Goal: Information Seeking & Learning: Learn about a topic

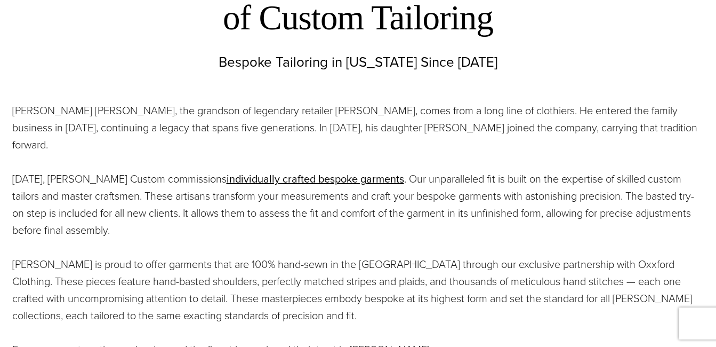
scroll to position [430, 0]
click at [228, 123] on p "[PERSON_NAME] [PERSON_NAME], the grandson of legendary retailer [PERSON_NAME], …" at bounding box center [358, 127] width 692 height 51
drag, startPoint x: 609, startPoint y: 126, endPoint x: 14, endPoint y: 123, distance: 595.1
click at [12, 111] on p "[PERSON_NAME] [PERSON_NAME], the grandson of legendary retailer [PERSON_NAME], …" at bounding box center [358, 127] width 692 height 51
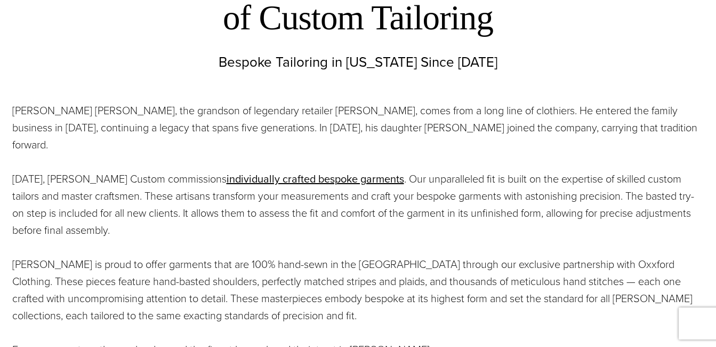
drag, startPoint x: 14, startPoint y: 123, endPoint x: 7, endPoint y: 113, distance: 12.0
click at [3, 115] on div "[PERSON_NAME] [PERSON_NAME], the grandson of legendary retailer [PERSON_NAME], …" at bounding box center [358, 230] width 713 height 283
click at [12, 112] on p "[PERSON_NAME] [PERSON_NAME], the grandson of legendary retailer [PERSON_NAME], …" at bounding box center [358, 127] width 692 height 51
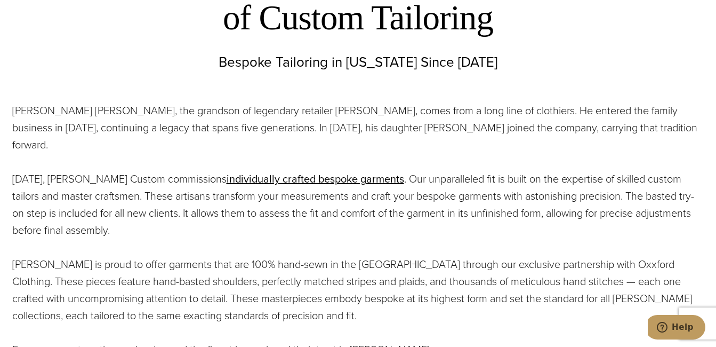
click at [13, 111] on p "[PERSON_NAME] [PERSON_NAME], the grandson of legendary retailer [PERSON_NAME], …" at bounding box center [358, 127] width 692 height 51
click at [603, 127] on p "[PERSON_NAME] [PERSON_NAME], the grandson of legendary retailer [PERSON_NAME], …" at bounding box center [358, 127] width 692 height 51
drag, startPoint x: 12, startPoint y: 111, endPoint x: 720, endPoint y: 54, distance: 709.8
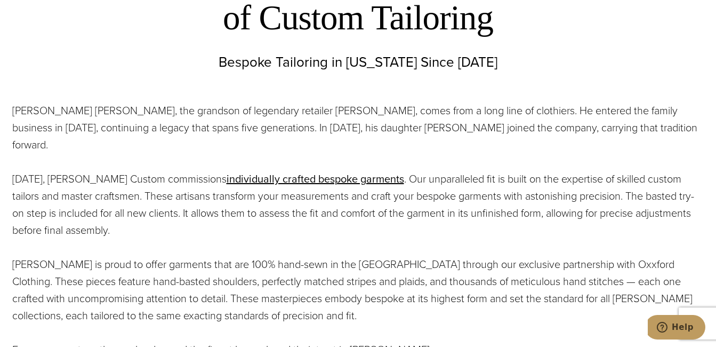
click at [11, 113] on div "[PERSON_NAME] [PERSON_NAME], the grandson of legendary retailer [PERSON_NAME], …" at bounding box center [358, 230] width 713 height 283
click at [155, 119] on div "[PERSON_NAME] [PERSON_NAME], the grandson of legendary retailer [PERSON_NAME], …" at bounding box center [358, 230] width 713 height 283
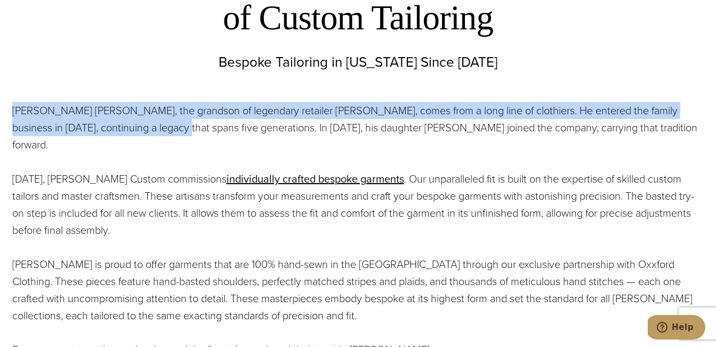
click at [690, 67] on p "Bespoke Tailoring in [US_STATE] Since [DATE]" at bounding box center [358, 61] width 716 height 19
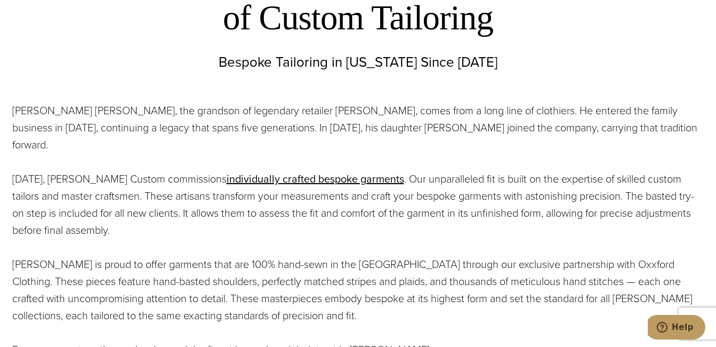
click at [11, 111] on div "[PERSON_NAME] [PERSON_NAME], the grandson of legendary retailer [PERSON_NAME], …" at bounding box center [358, 230] width 713 height 283
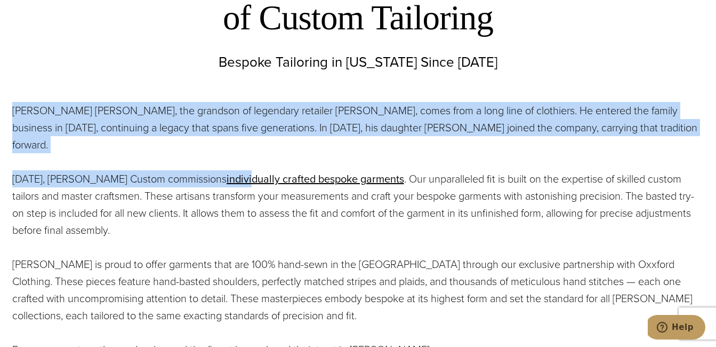
drag, startPoint x: 13, startPoint y: 108, endPoint x: 227, endPoint y: 137, distance: 215.2
click at [226, 137] on div "[PERSON_NAME] [PERSON_NAME], the grandson of legendary retailer [PERSON_NAME], …" at bounding box center [358, 230] width 692 height 256
copy div "[PERSON_NAME] [PERSON_NAME], the grandson of legendary retailer [PERSON_NAME], …"
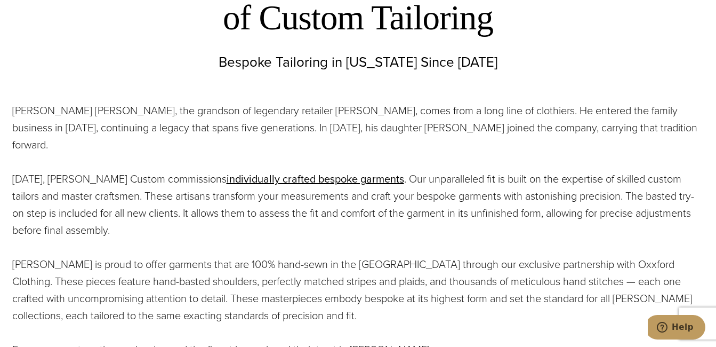
click at [311, 314] on div "[PERSON_NAME] [PERSON_NAME], the grandson of legendary retailer [PERSON_NAME], …" at bounding box center [358, 230] width 692 height 256
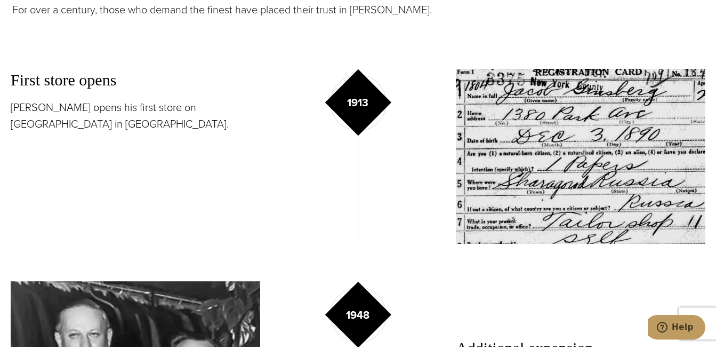
scroll to position [778, 0]
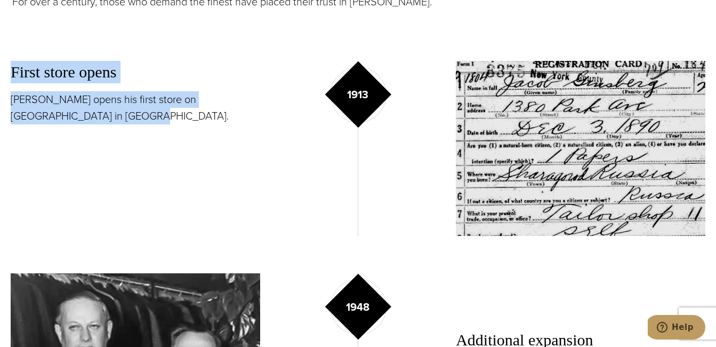
drag, startPoint x: 12, startPoint y: 52, endPoint x: 108, endPoint y: 99, distance: 107.3
click at [108, 99] on div "First store opens [PERSON_NAME] opens his first store on [GEOGRAPHIC_DATA] in […" at bounding box center [136, 148] width 250 height 175
copy div "First store opens [PERSON_NAME] opens his first store on [GEOGRAPHIC_DATA] in […"
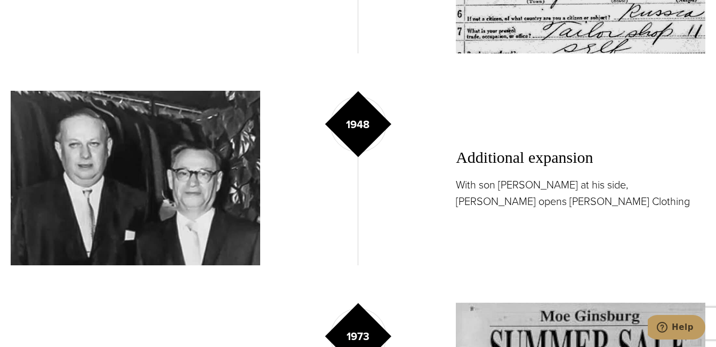
scroll to position [968, 0]
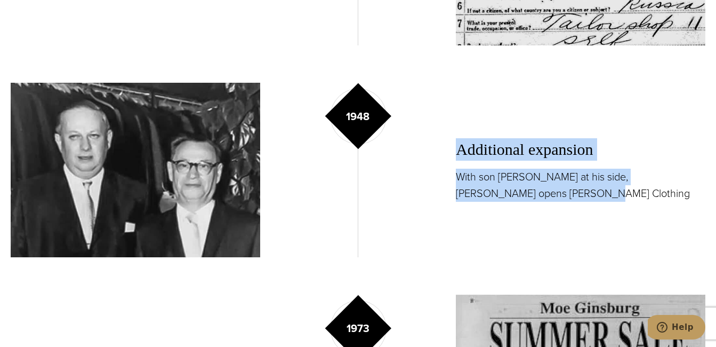
drag, startPoint x: 456, startPoint y: 131, endPoint x: 547, endPoint y: 172, distance: 100.2
click at [547, 172] on div "Additional expansion With son [PERSON_NAME] at his side, [PERSON_NAME] opens [P…" at bounding box center [581, 170] width 250 height 175
copy div "Additional expansion With son [PERSON_NAME] at his side, [PERSON_NAME] opens [P…"
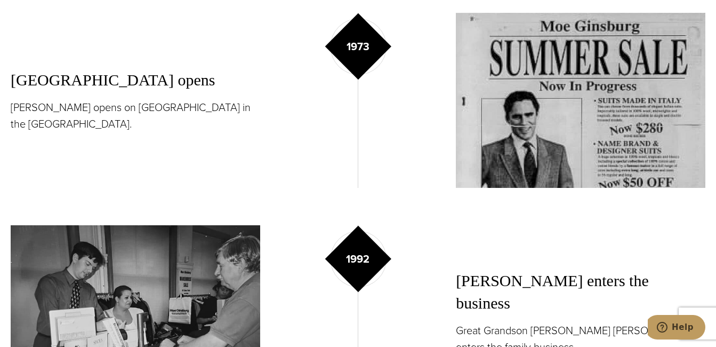
scroll to position [1233, 0]
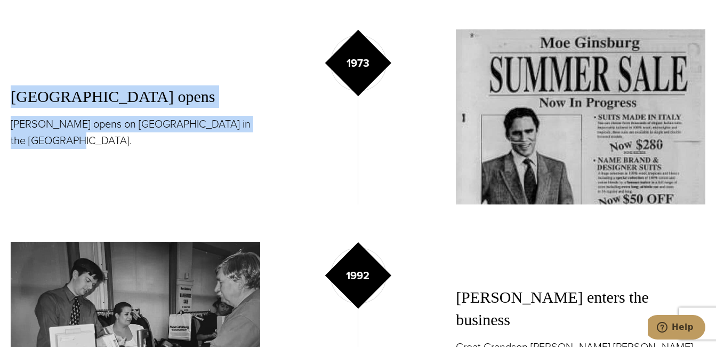
drag, startPoint x: 11, startPoint y: 83, endPoint x: 41, endPoint y: 126, distance: 52.9
click at [41, 126] on div "[GEOGRAPHIC_DATA] opens [PERSON_NAME][GEOGRAPHIC_DATA] opens on [GEOGRAPHIC_DAT…" at bounding box center [136, 116] width 250 height 175
copy div "[GEOGRAPHIC_DATA] opens [PERSON_NAME] opens on [GEOGRAPHIC_DATA] in the [GEOGRA…"
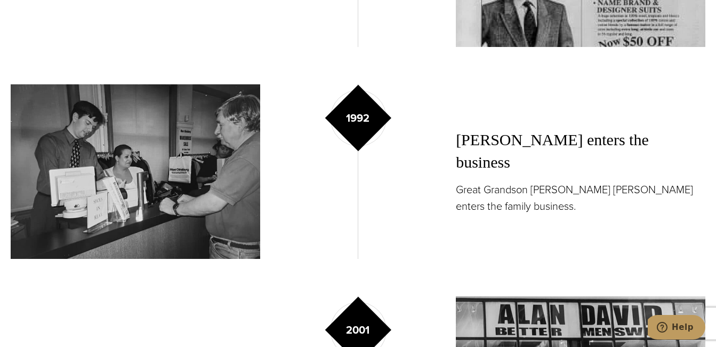
scroll to position [1416, 0]
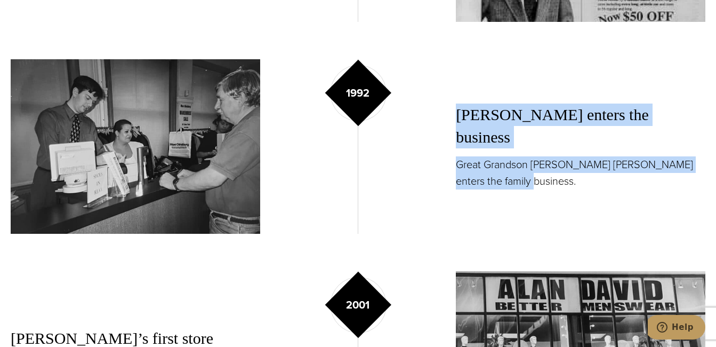
drag, startPoint x: 455, startPoint y: 113, endPoint x: 495, endPoint y: 155, distance: 58.5
click at [495, 155] on div "1992 [PERSON_NAME] enters the business Great Grandson [PERSON_NAME] [PERSON_NAM…" at bounding box center [358, 146] width 695 height 175
copy div "[PERSON_NAME] enters the business Great Grandson [PERSON_NAME] [PERSON_NAME] en…"
click at [626, 67] on div "[PERSON_NAME] enters the business Great Grandson [PERSON_NAME] [PERSON_NAME] en…" at bounding box center [581, 146] width 250 height 175
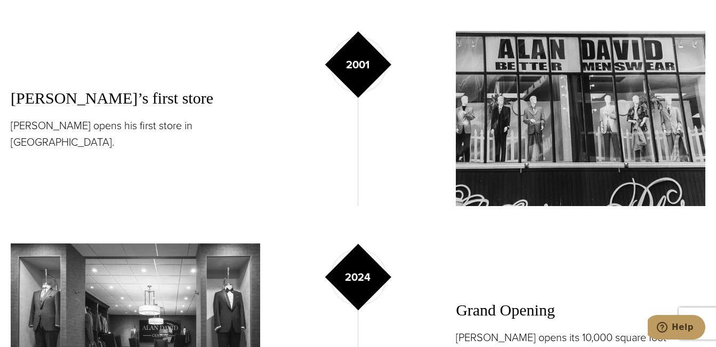
scroll to position [1639, 0]
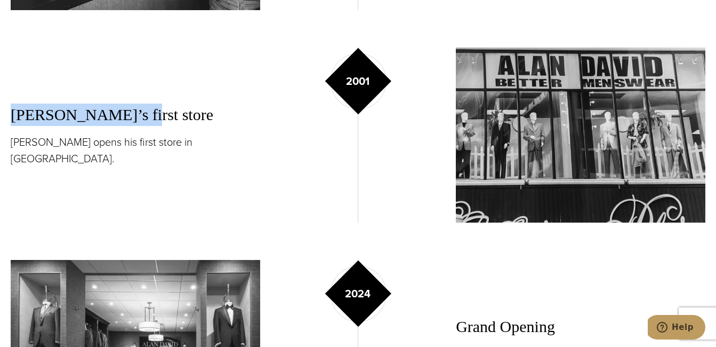
drag, startPoint x: 12, startPoint y: 106, endPoint x: 180, endPoint y: 118, distance: 168.9
click at [180, 118] on div "[PERSON_NAME]’s first store [PERSON_NAME] opens his first store in [GEOGRAPHIC_…" at bounding box center [136, 134] width 250 height 175
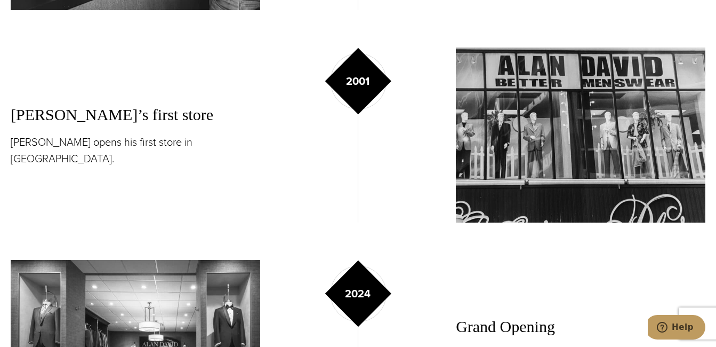
drag, startPoint x: 180, startPoint y: 118, endPoint x: 222, endPoint y: 131, distance: 44.0
click at [222, 134] on p "[PERSON_NAME] opens his first store in [GEOGRAPHIC_DATA]." at bounding box center [136, 150] width 250 height 33
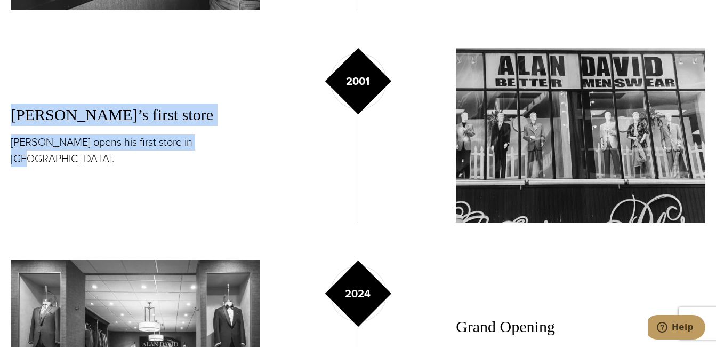
drag, startPoint x: 13, startPoint y: 108, endPoint x: 199, endPoint y: 131, distance: 187.6
click at [199, 131] on div "[PERSON_NAME]’s first store [PERSON_NAME] opens his first store in [GEOGRAPHIC_…" at bounding box center [136, 134] width 250 height 175
drag, startPoint x: 199, startPoint y: 131, endPoint x: 128, endPoint y: 114, distance: 73.1
click at [128, 114] on h3 "[PERSON_NAME]’s first store" at bounding box center [136, 114] width 250 height 22
drag, startPoint x: 13, startPoint y: 105, endPoint x: 216, endPoint y: 140, distance: 206.2
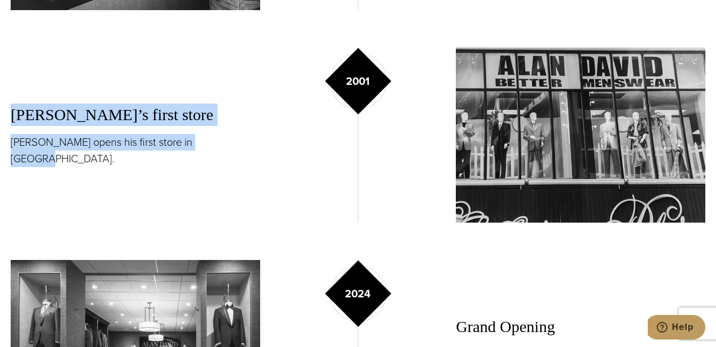
click at [216, 140] on div "[PERSON_NAME]’s first store [PERSON_NAME] opens his first store in [GEOGRAPHIC_…" at bounding box center [136, 134] width 250 height 175
copy div "[PERSON_NAME]’s first store [PERSON_NAME] opens his first store in [GEOGRAPHIC_…"
click at [647, 260] on div "Grand Opening [PERSON_NAME] opens its 10,000 square foot showroom at [STREET_AD…" at bounding box center [581, 347] width 250 height 175
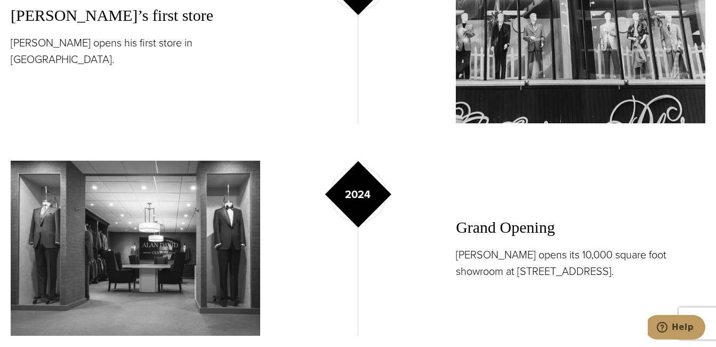
scroll to position [1747, 0]
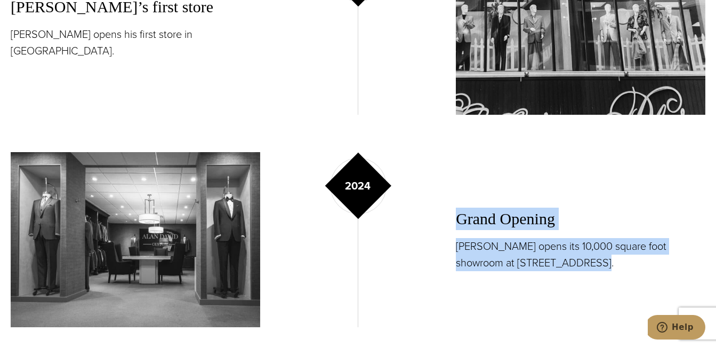
drag, startPoint x: 457, startPoint y: 200, endPoint x: 553, endPoint y: 247, distance: 106.4
click at [553, 247] on div "Grand Opening [PERSON_NAME] opens its 10,000 square foot showroom at [STREET_AD…" at bounding box center [581, 239] width 250 height 175
copy div "Grand Opening [PERSON_NAME] opens its 10,000 square foot showroom at [STREET_AD…"
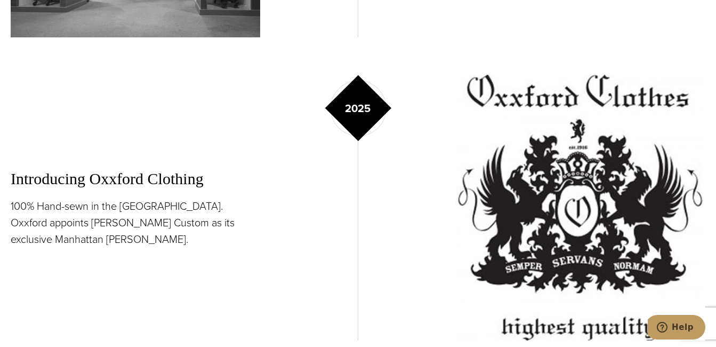
scroll to position [2053, 0]
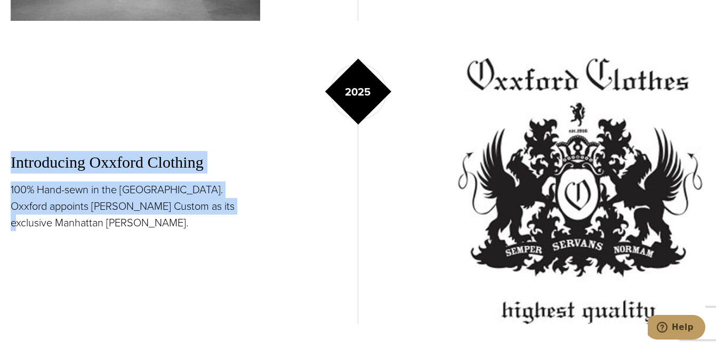
drag, startPoint x: 12, startPoint y: 152, endPoint x: 195, endPoint y: 195, distance: 187.2
click at [195, 195] on div "Introducing Oxxford Clothing 100% Hand-sewn in the [GEOGRAPHIC_DATA]. Oxxford a…" at bounding box center [136, 191] width 250 height 266
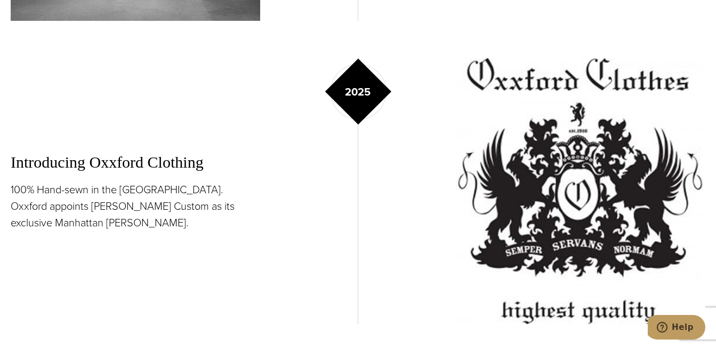
drag, startPoint x: 195, startPoint y: 195, endPoint x: 259, endPoint y: 199, distance: 64.7
click at [259, 199] on p "100% Hand-sewn in the [GEOGRAPHIC_DATA]. Oxxford appoints [PERSON_NAME] Custom …" at bounding box center [136, 206] width 250 height 50
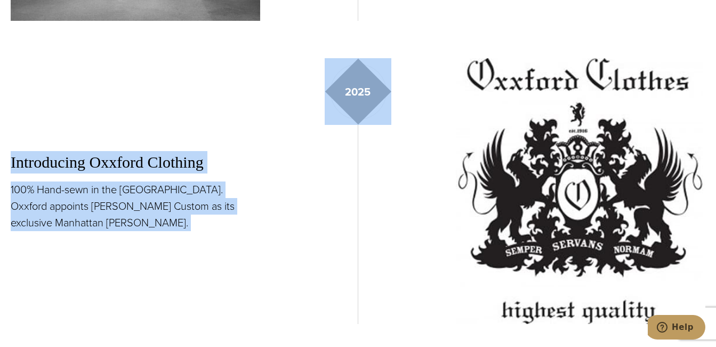
drag, startPoint x: 259, startPoint y: 199, endPoint x: 8, endPoint y: 155, distance: 255.0
copy div "Introducing Oxxford Clothing 100% Hand-sewn in the [GEOGRAPHIC_DATA]. Oxxford a…"
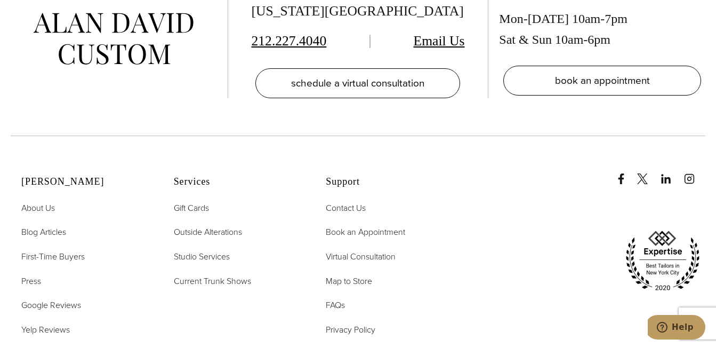
scroll to position [4321, 0]
